Goal: Task Accomplishment & Management: Use online tool/utility

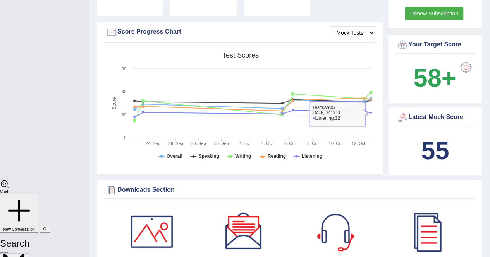
scroll to position [298, 0]
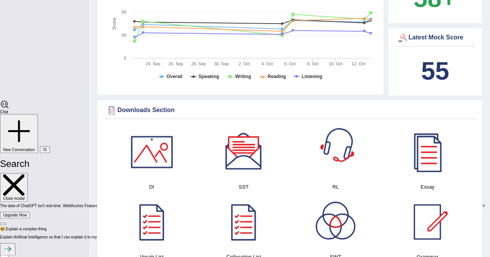
click at [337, 150] on div at bounding box center [335, 152] width 54 height 54
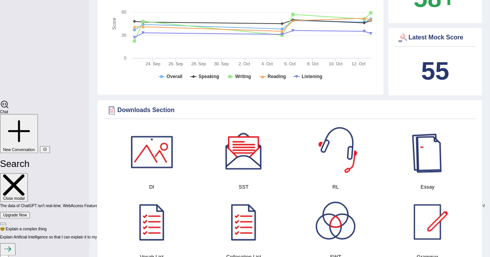
click at [435, 140] on div at bounding box center [427, 152] width 54 height 54
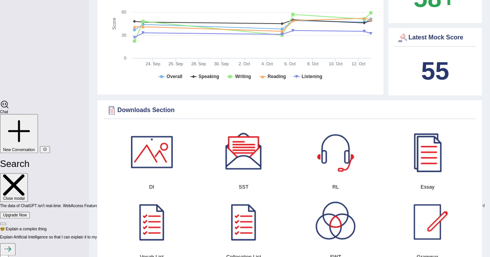
click at [160, 144] on div at bounding box center [152, 152] width 54 height 54
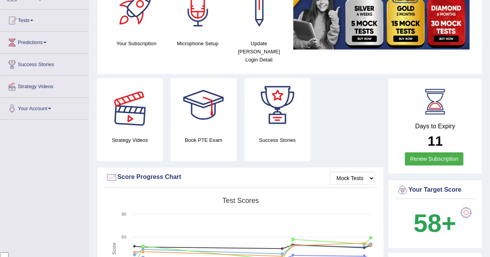
scroll to position [0, 0]
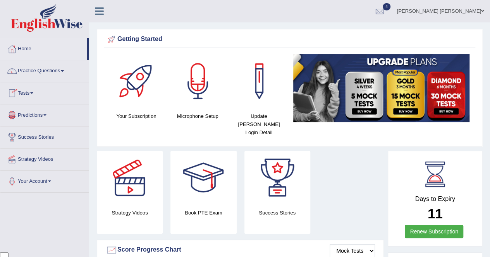
click at [28, 93] on link "Tests" at bounding box center [44, 91] width 88 height 19
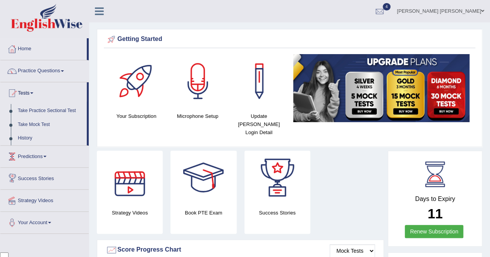
click at [28, 123] on link "Take Mock Test" at bounding box center [50, 125] width 72 height 14
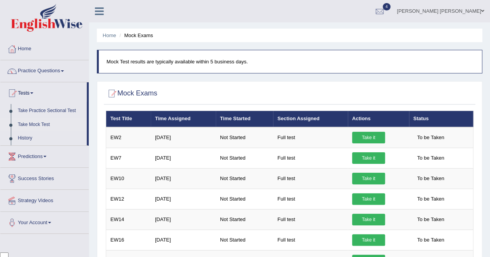
scroll to position [1796, 0]
click at [370, 242] on link "Take it" at bounding box center [368, 241] width 33 height 12
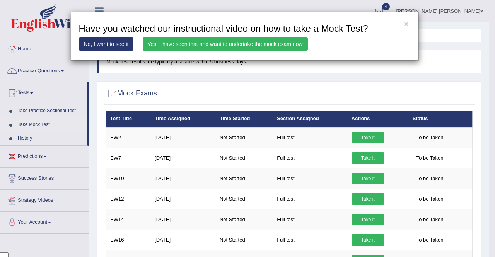
click at [371, 237] on div "× Have you watched our instructional video on how to take a Mock Test? No, I wa…" at bounding box center [247, 128] width 495 height 257
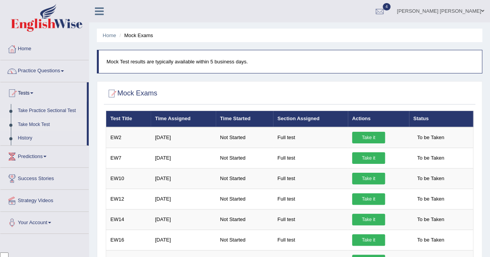
click at [371, 237] on link "Take it" at bounding box center [368, 241] width 33 height 12
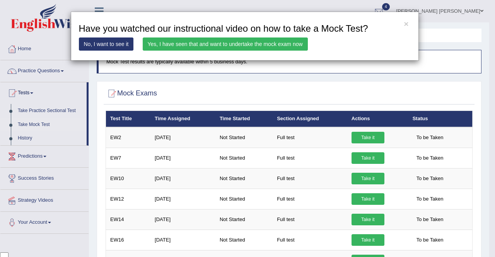
click at [188, 40] on link "Yes, I have seen that and want to undertake the mock exam now" at bounding box center [225, 44] width 165 height 13
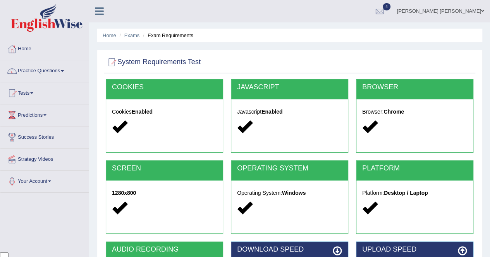
scroll to position [116, 0]
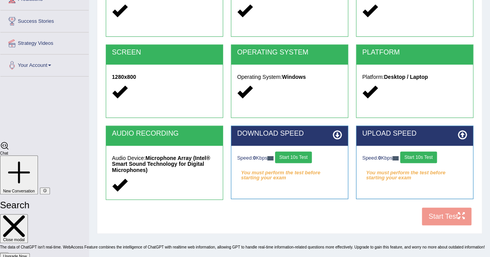
click at [298, 159] on button "Start 10s Test" at bounding box center [293, 158] width 37 height 12
click at [430, 156] on button "Start 10s Test" at bounding box center [418, 158] width 37 height 12
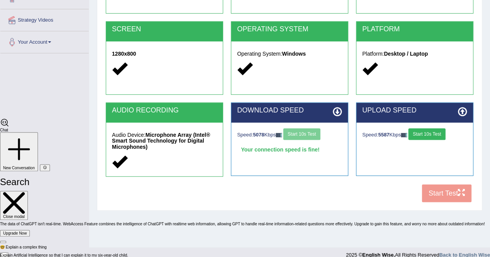
scroll to position [149, 0]
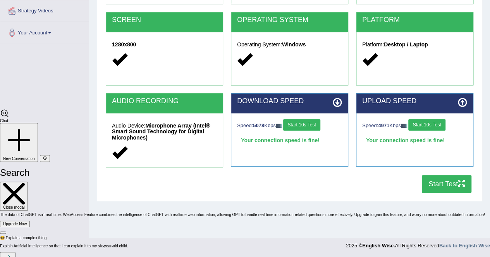
click at [438, 176] on button "Start Test" at bounding box center [446, 184] width 50 height 18
